Goal: Task Accomplishment & Management: Complete application form

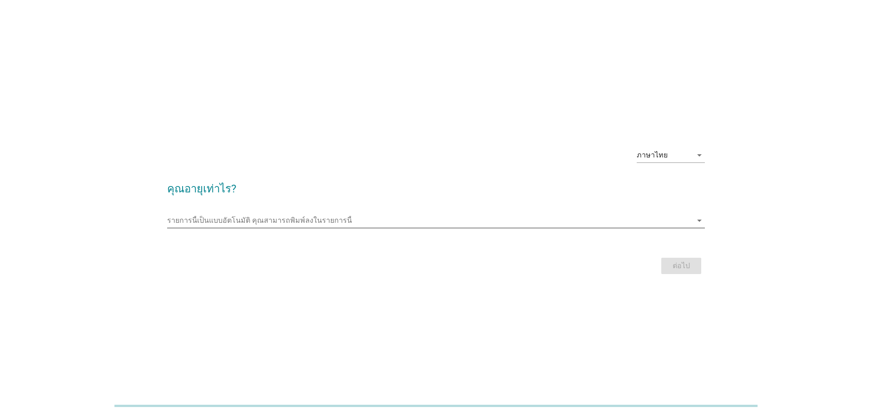
click at [245, 218] on input "รายการนี้เป็นแบบอัตโนมัติ คุณสามารถพิมพ์ลงในรายการนี้" at bounding box center [429, 220] width 525 height 15
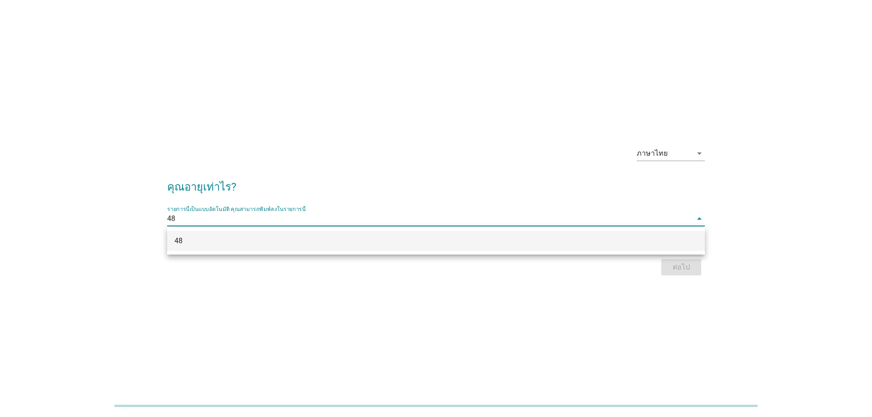
type input "48"
click at [440, 335] on div "ภาษาไทย arrow_drop_down คุณอายุเท่าไร? รายการนี้เป็นแบบอัตโนมัติ [PERSON_NAME]พ…" at bounding box center [436, 208] width 872 height 417
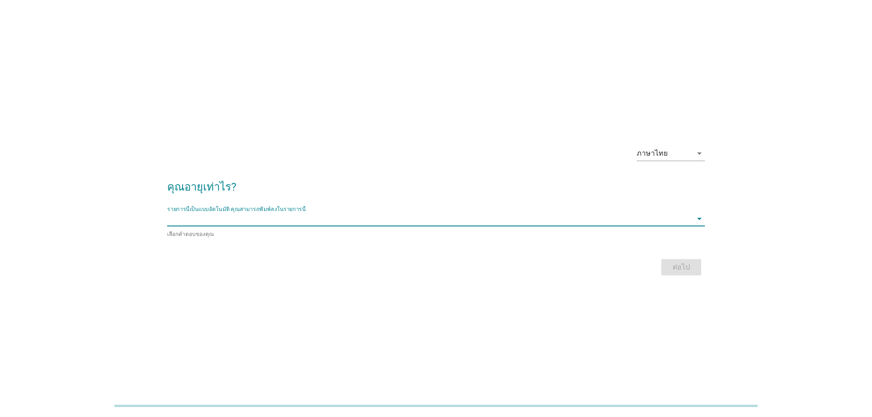
click at [275, 224] on input "รายการนี้เป็นแบบอัตโนมัติ คุณสามารถพิมพ์ลงในรายการนี้" at bounding box center [429, 219] width 525 height 15
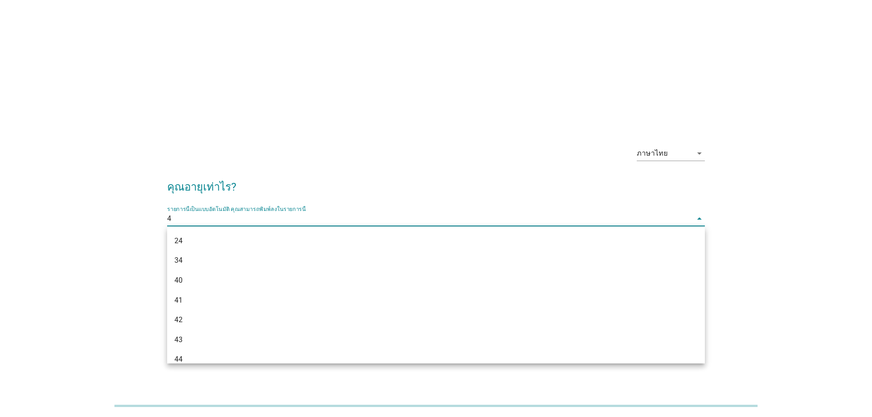
type input "48"
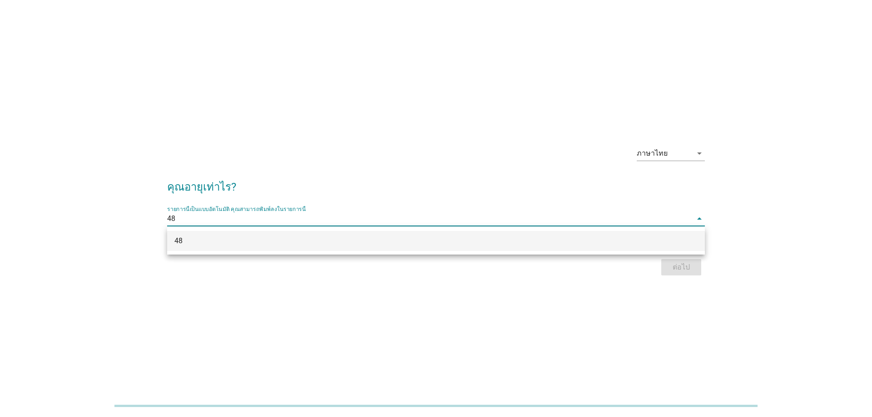
click at [213, 244] on div "48" at bounding box center [413, 241] width 479 height 11
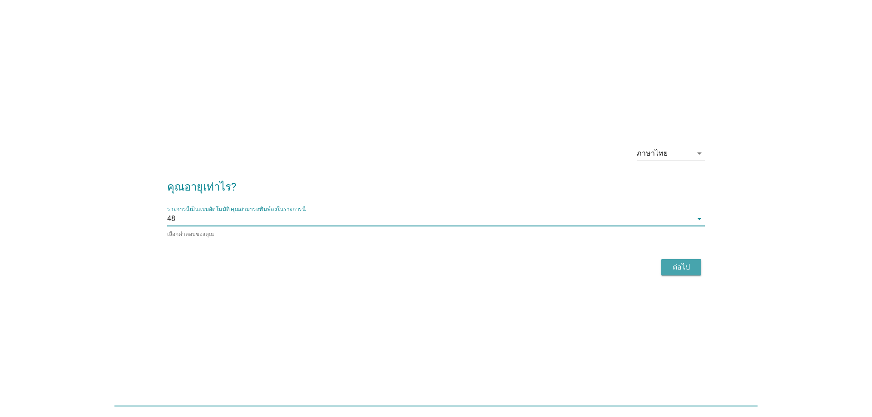
click at [693, 272] on button "ต่อไป" at bounding box center [681, 267] width 40 height 16
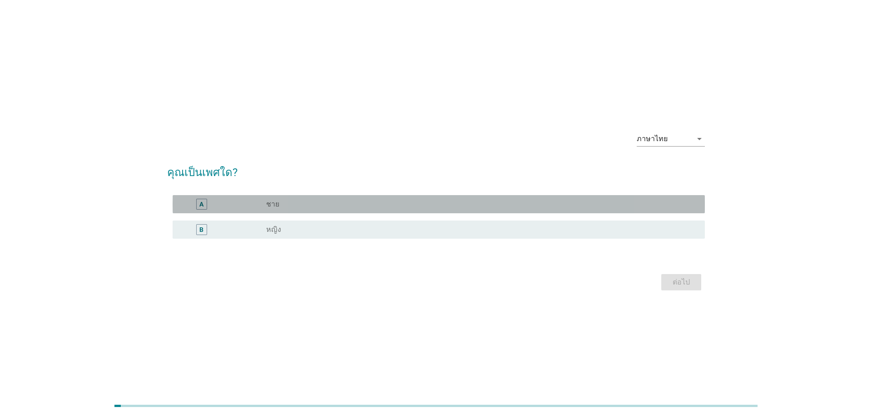
click at [368, 200] on div "radio_button_unchecked ชาย" at bounding box center [478, 204] width 424 height 9
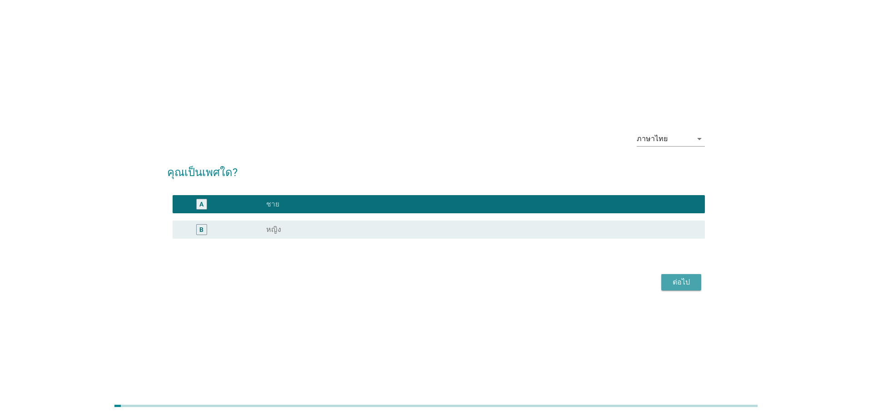
click at [689, 283] on div "ต่อไป" at bounding box center [680, 282] width 25 height 11
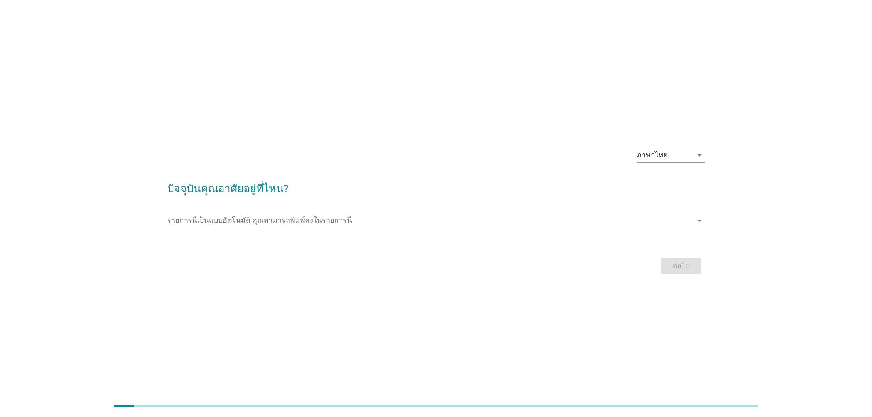
click at [319, 217] on input "รายการนี้เป็นแบบอัตโนมัติ คุณสามารถพิมพ์ลงในรายการนี้" at bounding box center [429, 220] width 525 height 15
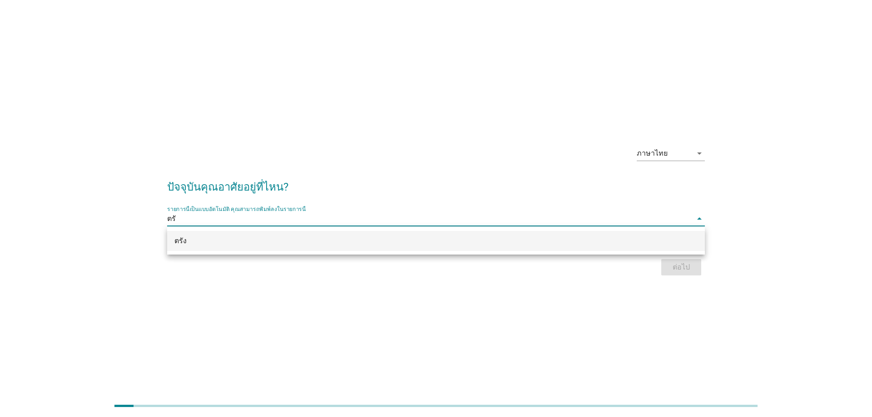
type input "ตรัง"
click at [191, 238] on div "ตรัง" at bounding box center [413, 241] width 479 height 11
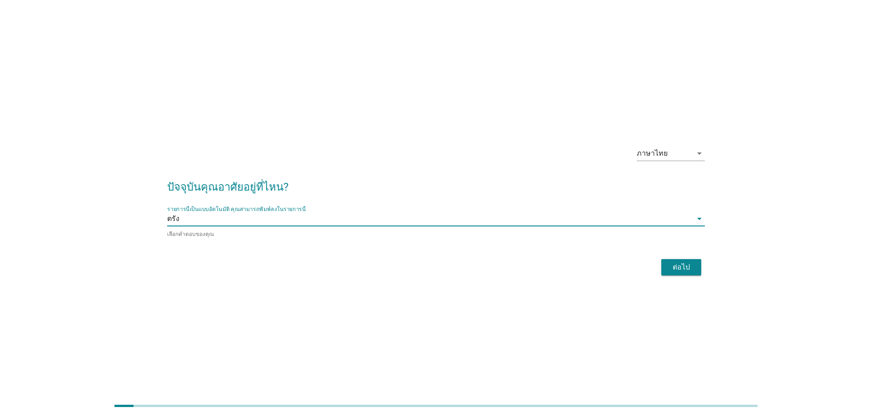
click at [687, 264] on div "ต่อไป" at bounding box center [680, 267] width 25 height 11
